Goal: Information Seeking & Learning: Learn about a topic

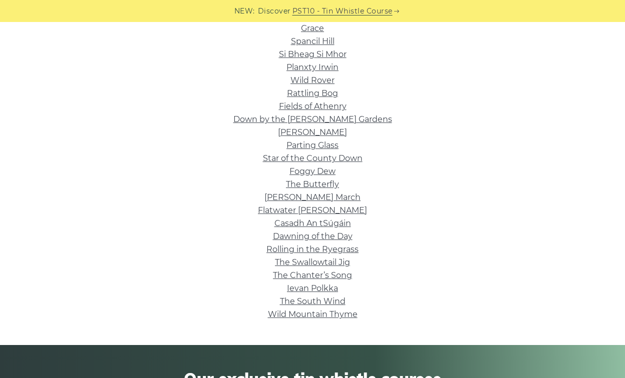
scroll to position [279, 0]
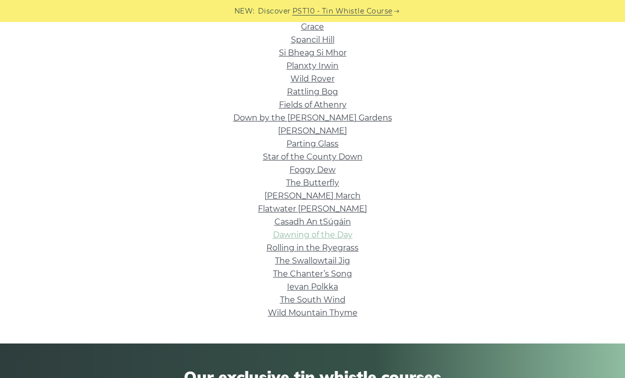
click at [332, 234] on link "Dawning of the Day" at bounding box center [313, 235] width 80 height 10
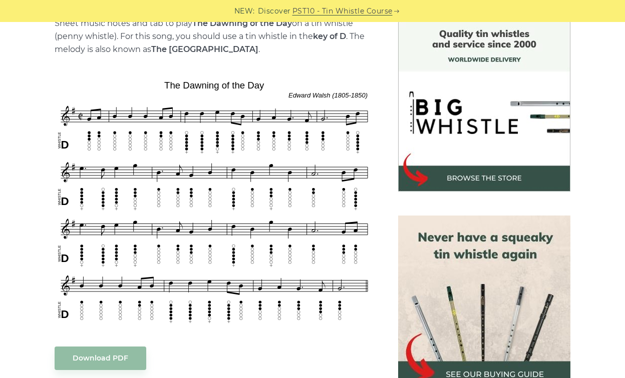
scroll to position [258, 0]
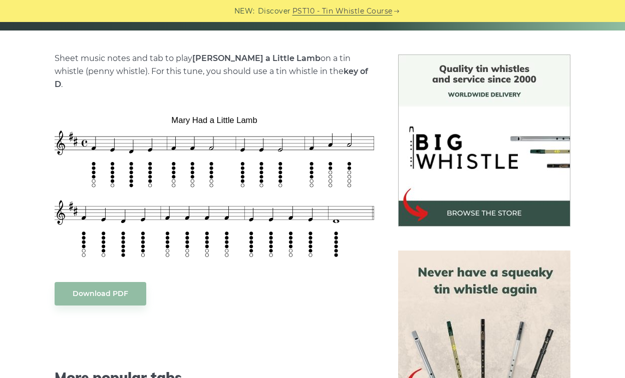
scroll to position [234, 0]
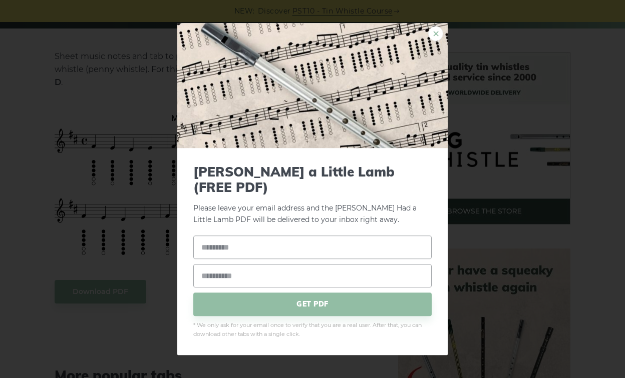
click at [435, 41] on link "×" at bounding box center [435, 33] width 15 height 15
click at [432, 41] on link "×" at bounding box center [435, 33] width 15 height 15
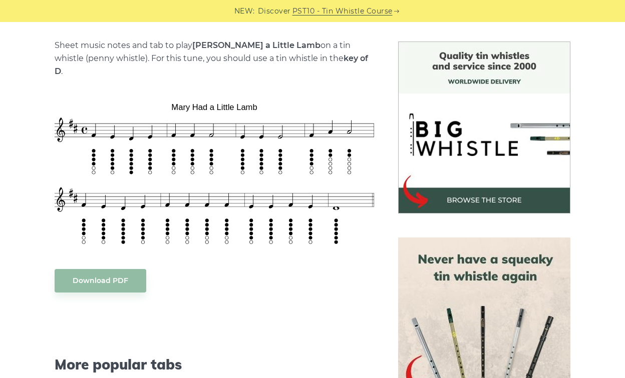
scroll to position [226, 0]
